Goal: Task Accomplishment & Management: Manage account settings

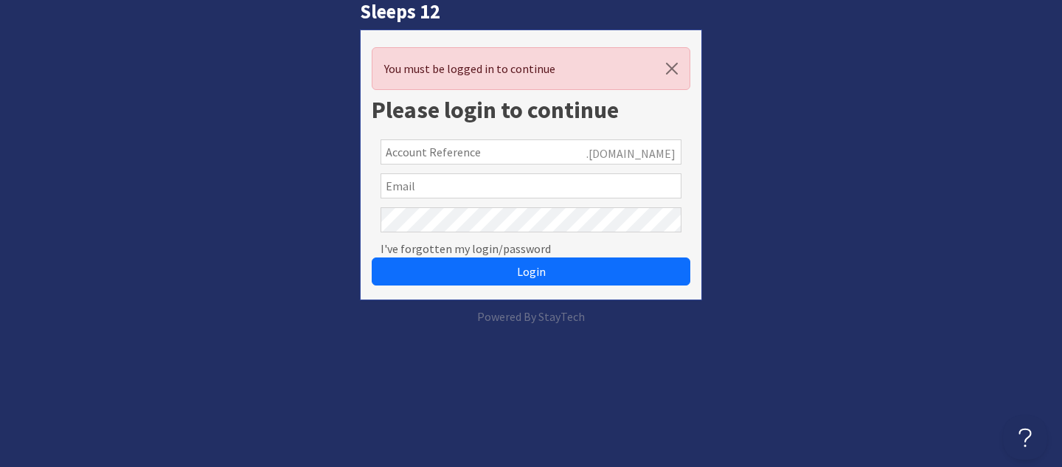
click at [509, 157] on input "text" at bounding box center [531, 151] width 301 height 25
click at [488, 153] on input "text" at bounding box center [531, 151] width 301 height 25
click at [440, 188] on input "text" at bounding box center [531, 185] width 301 height 25
type input "tomfbax@gmail.com"
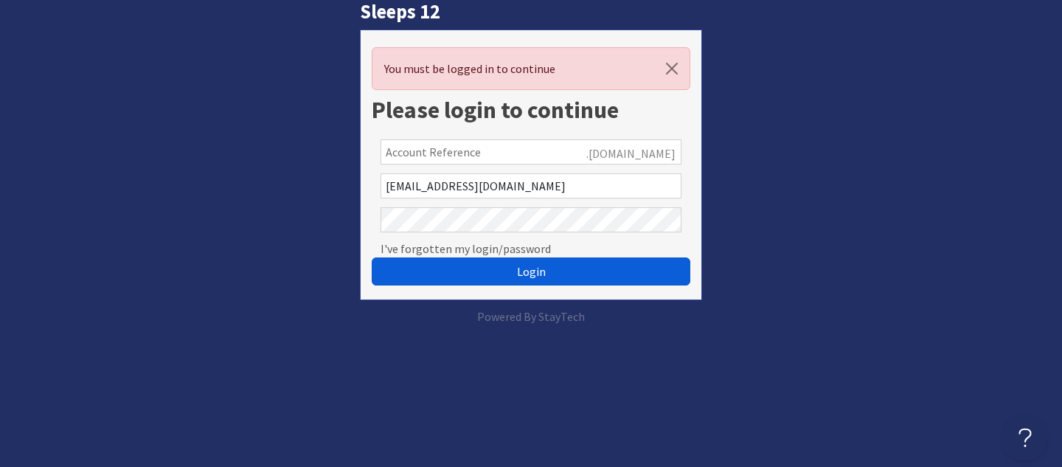
click at [480, 271] on button "Login" at bounding box center [531, 271] width 319 height 28
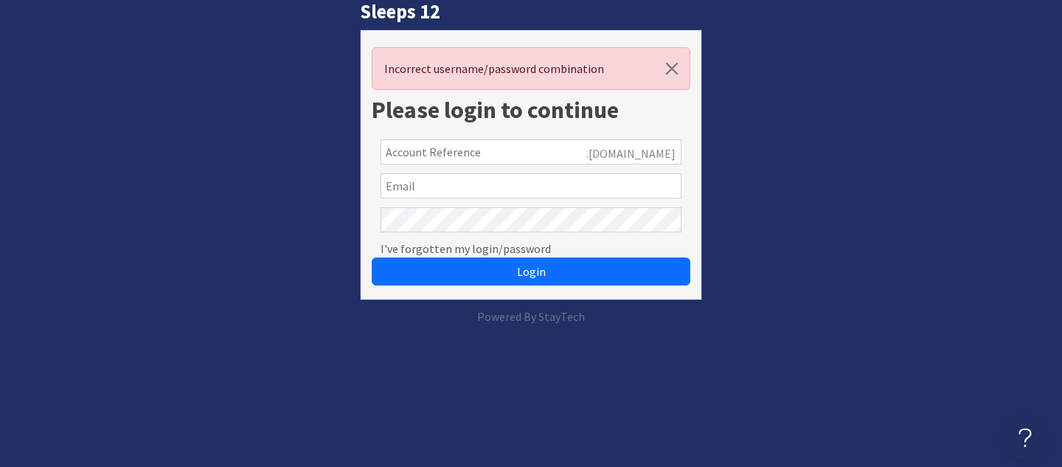
click at [558, 150] on input "text" at bounding box center [531, 151] width 301 height 25
click at [485, 147] on input "text" at bounding box center [531, 151] width 301 height 25
click at [426, 184] on input "text" at bounding box center [531, 185] width 301 height 25
type input "[EMAIL_ADDRESS][DOMAIN_NAME]"
click at [428, 248] on link "I've forgotten my login/password" at bounding box center [466, 249] width 170 height 18
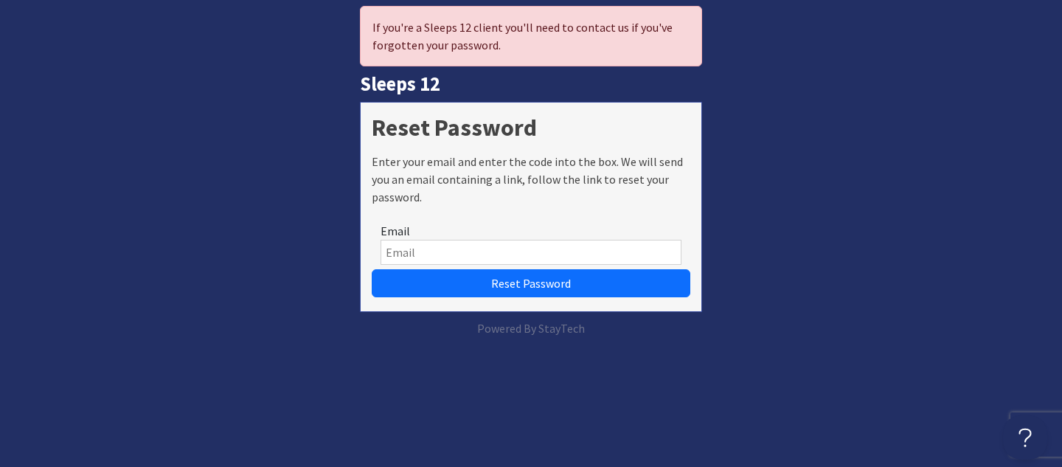
click at [422, 258] on input "Email" at bounding box center [531, 252] width 301 height 25
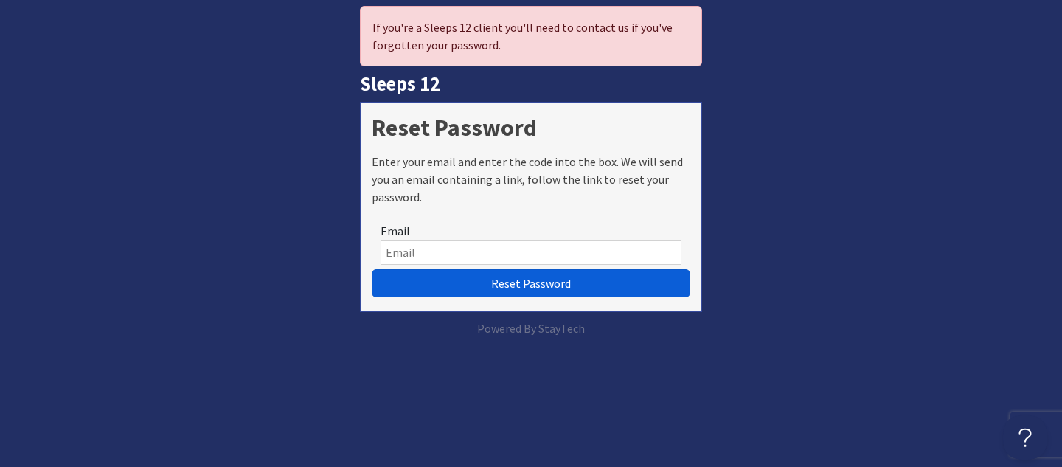
type input "[EMAIL_ADDRESS][DOMAIN_NAME]"
click at [518, 291] on button "Reset Password" at bounding box center [531, 283] width 319 height 28
